Goal: Task Accomplishment & Management: Manage account settings

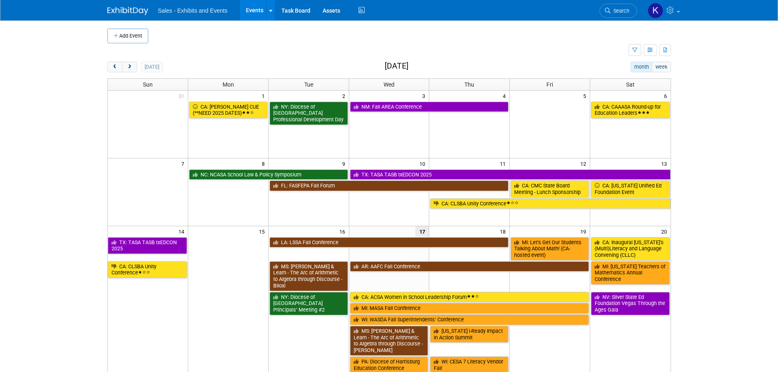
click at [129, 66] on span "next" at bounding box center [130, 67] width 6 height 5
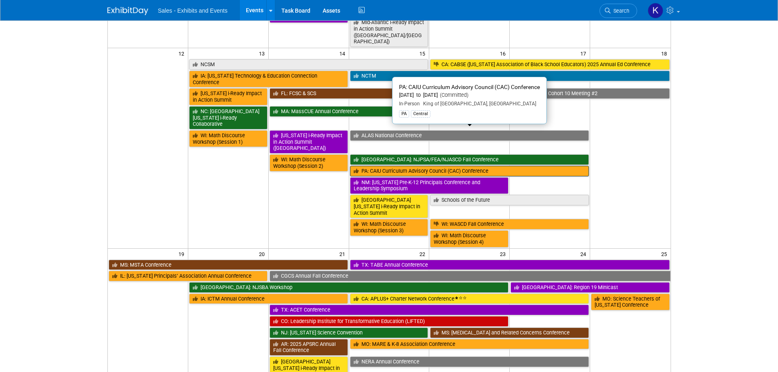
scroll to position [286, 0]
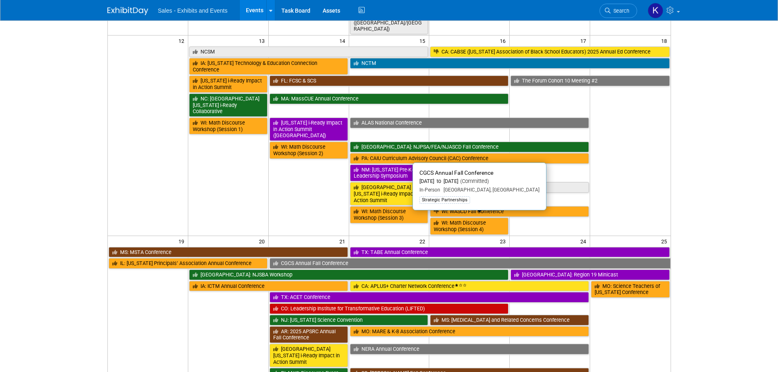
click at [347, 258] on link "CGCS Annual Fall Conference" at bounding box center [469, 263] width 401 height 11
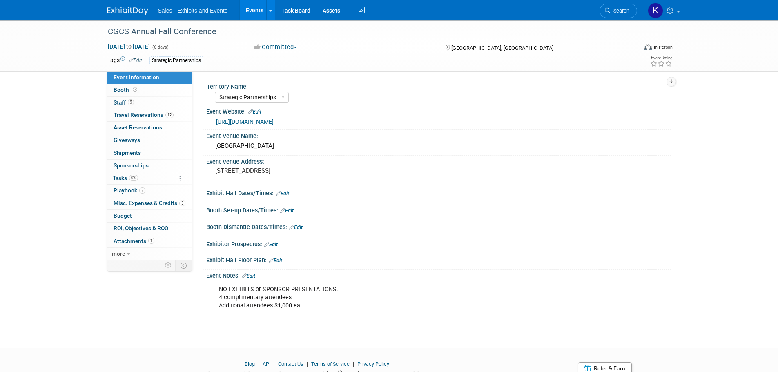
select select "Strategic Partnerships"
click at [141, 114] on span "Travel Reservations 12" at bounding box center [144, 114] width 60 height 7
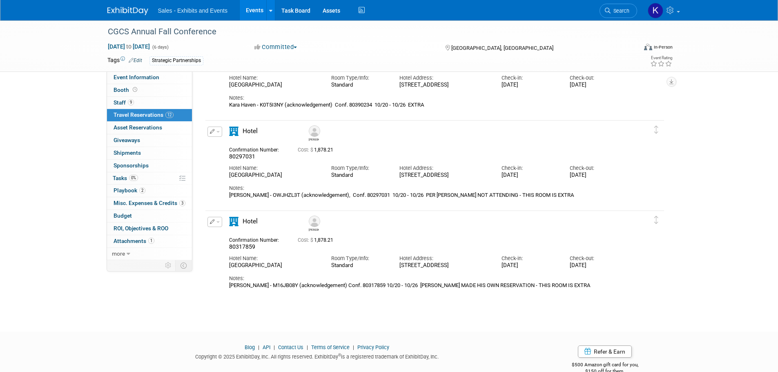
scroll to position [897, 0]
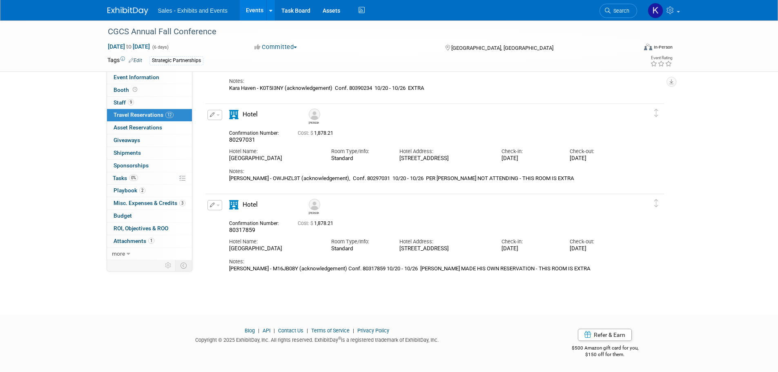
click at [265, 272] on div "Woody Paik - M16JB08Y (acknowledgement) Conf. 80317859 10/20 - 10/26 WOODY MADE…" at bounding box center [427, 268] width 397 height 7
click at [256, 272] on div "Woody Paik - M16JB08Y (acknowledgement) Conf. 80317859 10/20 - 10/26 WOODY MADE…" at bounding box center [427, 268] width 397 height 7
drag, startPoint x: 257, startPoint y: 276, endPoint x: 296, endPoint y: 283, distance: 39.0
click at [258, 272] on div "Woody Paik - M16JB08Y (acknowledgement) Conf. 80317859 10/20 - 10/26 WOODY MADE…" at bounding box center [427, 268] width 397 height 7
click at [362, 265] on div "Notes:" at bounding box center [427, 261] width 397 height 7
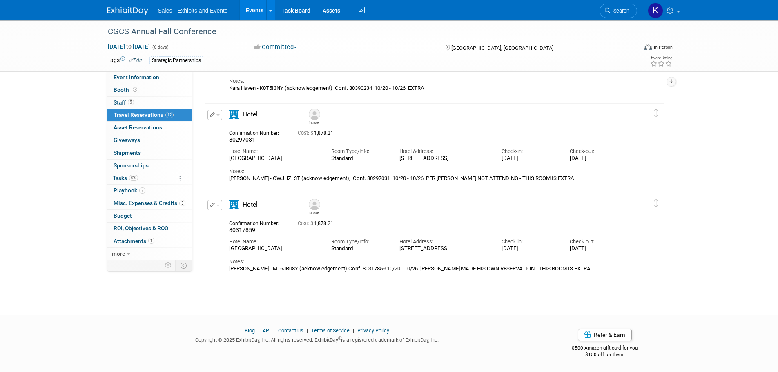
drag, startPoint x: 395, startPoint y: 275, endPoint x: 419, endPoint y: 276, distance: 24.1
click at [396, 272] on div "Woody Paik - M16JB08Y (acknowledgement) Conf. 80317859 10/20 - 10/26 WOODY MADE…" at bounding box center [427, 268] width 397 height 7
drag, startPoint x: 437, startPoint y: 275, endPoint x: 445, endPoint y: 276, distance: 8.2
click at [438, 272] on div "Woody Paik - M16JB08Y (acknowledgement) Conf. 80317859 10/20 - 10/26 WOODY MADE…" at bounding box center [427, 268] width 397 height 7
drag, startPoint x: 479, startPoint y: 273, endPoint x: 485, endPoint y: 274, distance: 5.8
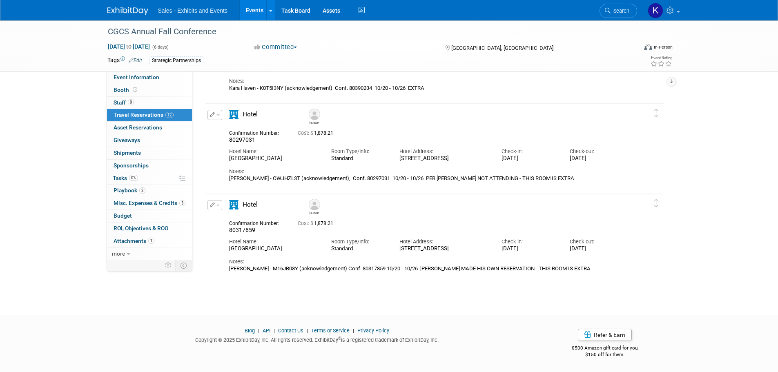
click at [482, 272] on div "Woody Paik - M16JB08Y (acknowledgement) Conf. 80317859 10/20 - 10/26 WOODY MADE…" at bounding box center [427, 268] width 397 height 7
drag, startPoint x: 547, startPoint y: 278, endPoint x: 558, endPoint y: 277, distance: 11.4
click at [547, 272] on div "Woody Paik - M16JB08Y (acknowledgement) Conf. 80317859 10/20 - 10/26 WOODY MADE…" at bounding box center [427, 268] width 397 height 7
click at [534, 243] on div "Check-in:" at bounding box center [529, 241] width 56 height 7
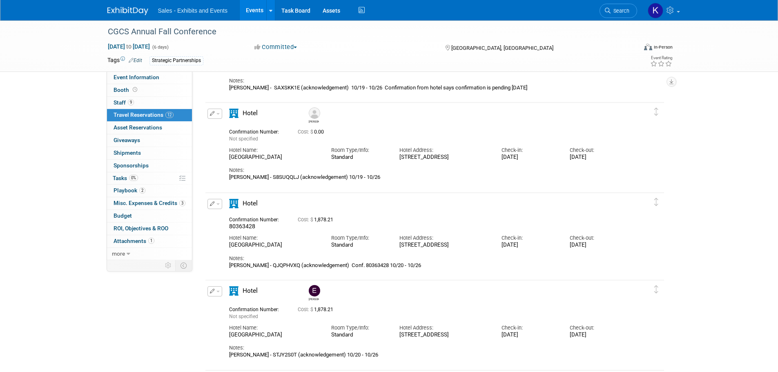
scroll to position [204, 0]
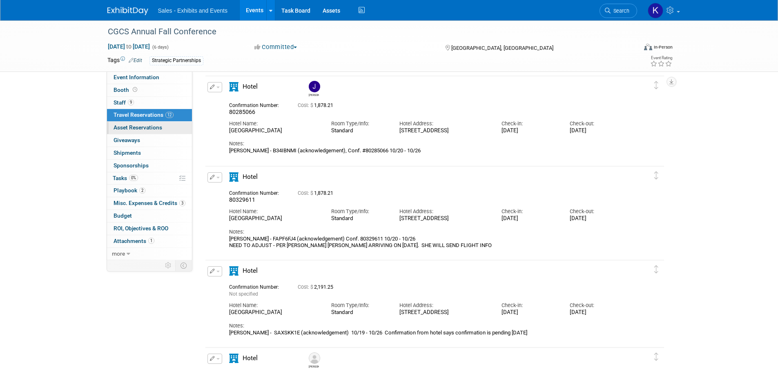
click at [143, 127] on span "Asset Reservations 0" at bounding box center [138, 127] width 49 height 7
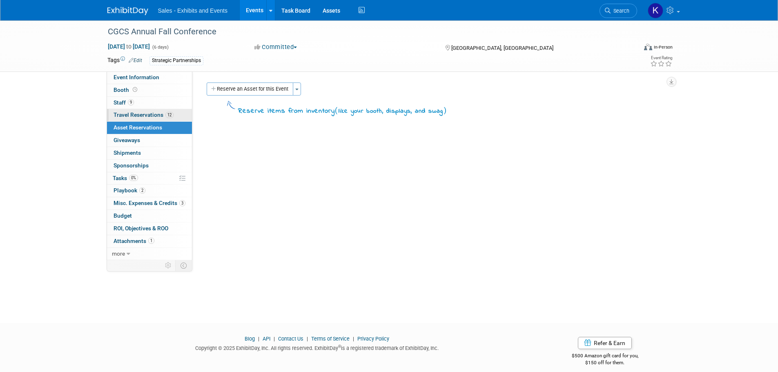
click at [145, 116] on span "Travel Reservations 12" at bounding box center [144, 114] width 60 height 7
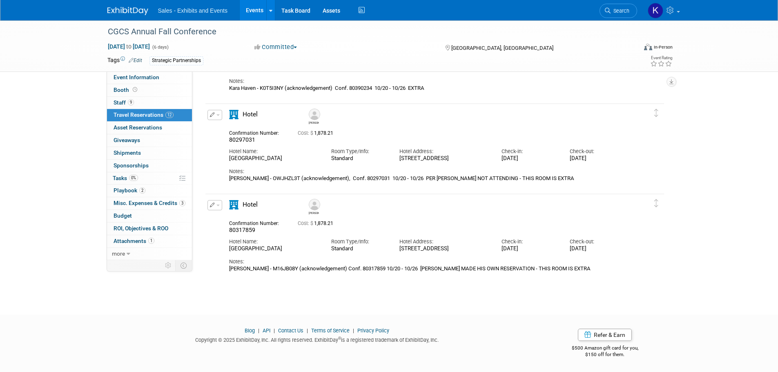
scroll to position [897, 0]
click at [131, 11] on img at bounding box center [127, 11] width 41 height 8
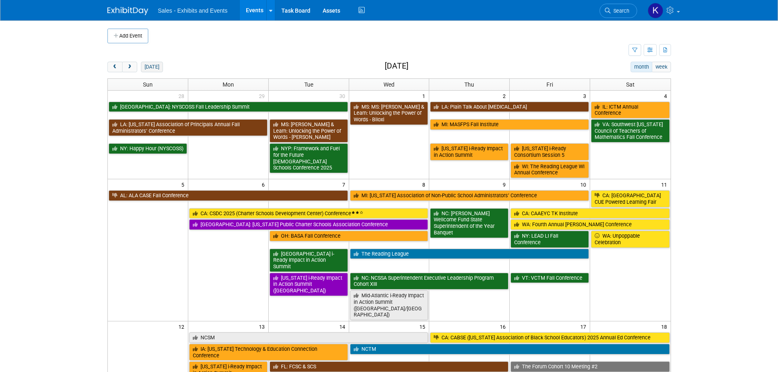
click at [147, 69] on button "[DATE]" at bounding box center [152, 67] width 22 height 11
